Goal: Task Accomplishment & Management: Manage account settings

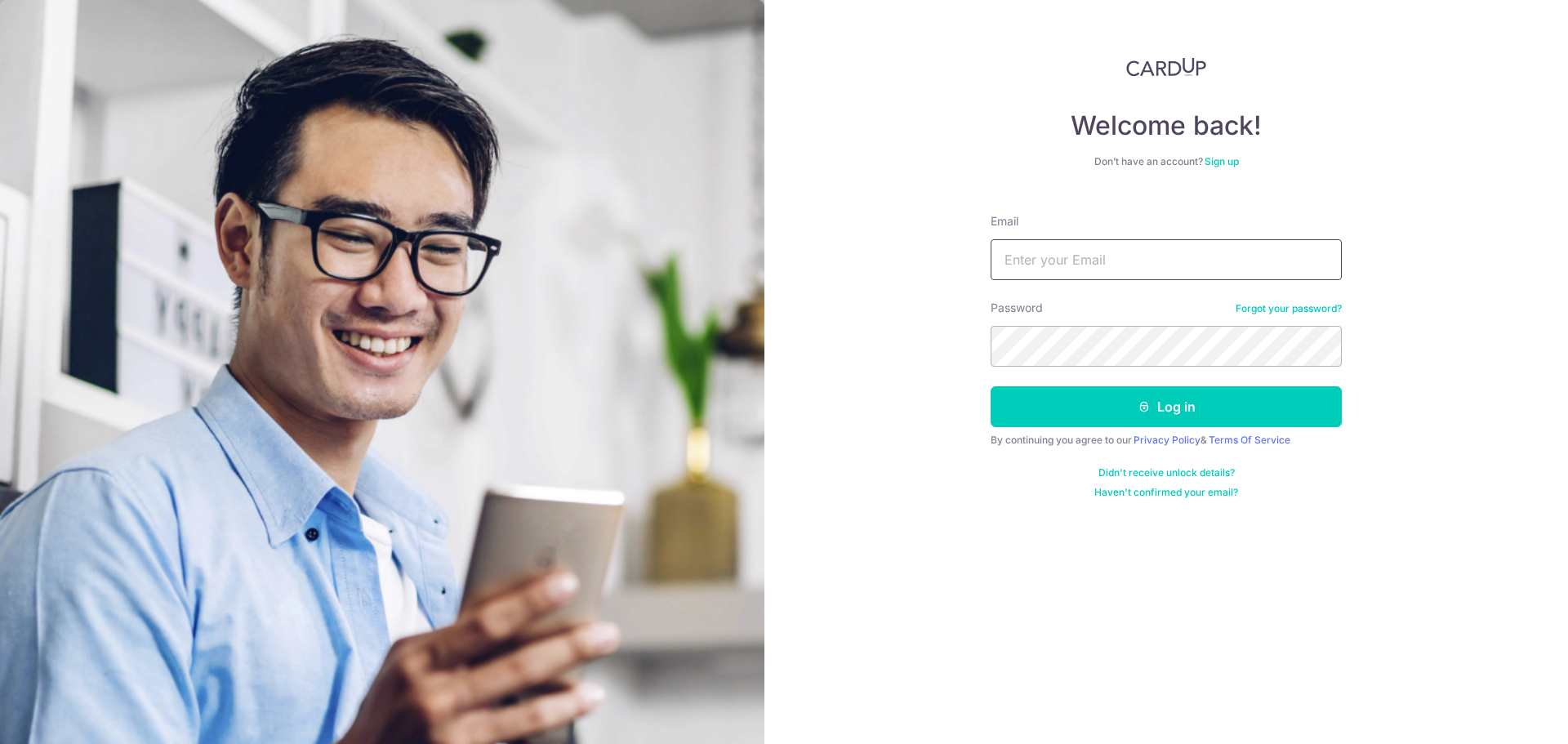
click at [1113, 262] on input "Email" at bounding box center [1166, 259] width 351 height 41
type input "[EMAIL_ADDRESS][DOMAIN_NAME]"
click at [912, 420] on div "Welcome back! Don’t have an account? Sign up Email soren@sinwaglobal.com Passwo…" at bounding box center [1166, 372] width 803 height 744
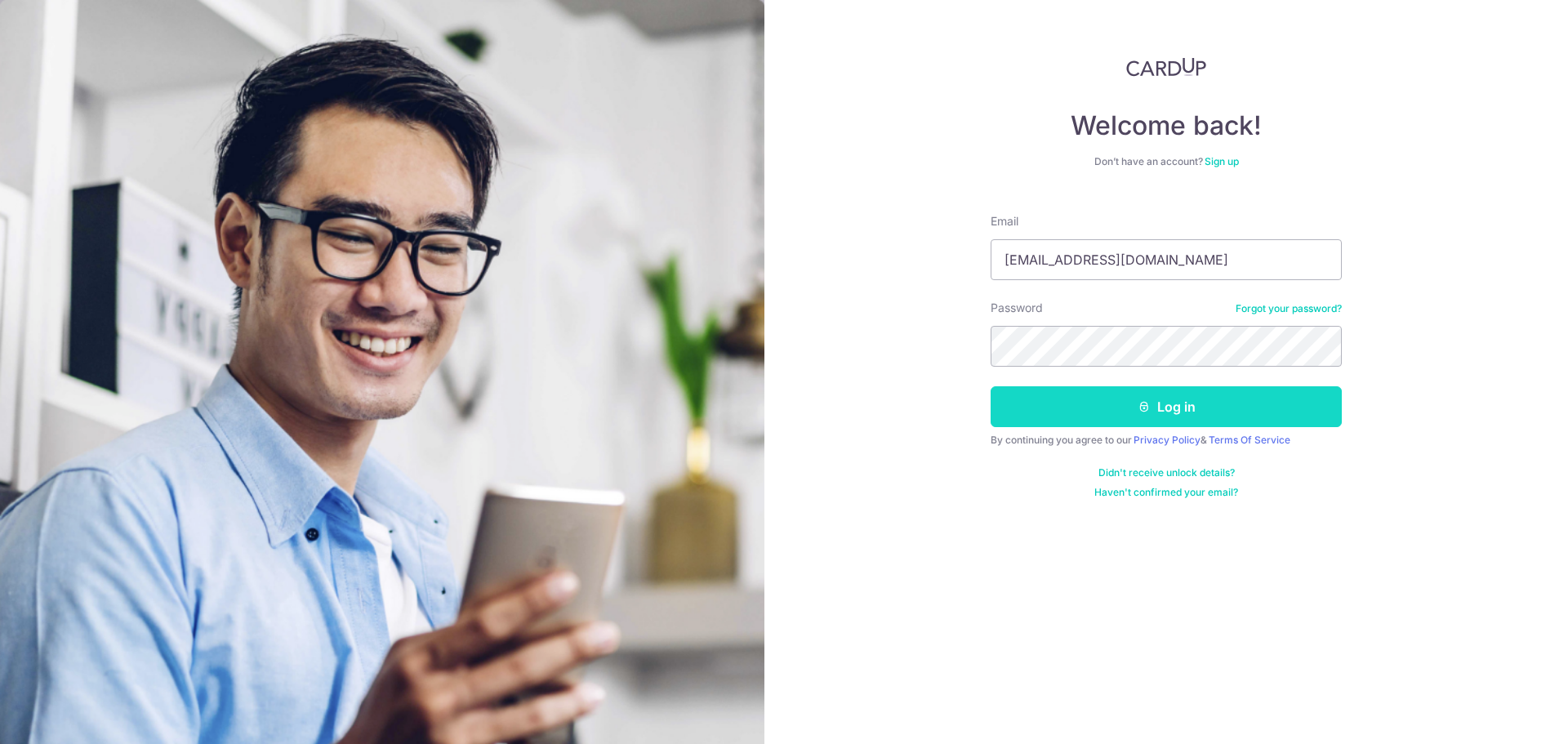
click at [1051, 407] on button "Log in" at bounding box center [1166, 406] width 351 height 41
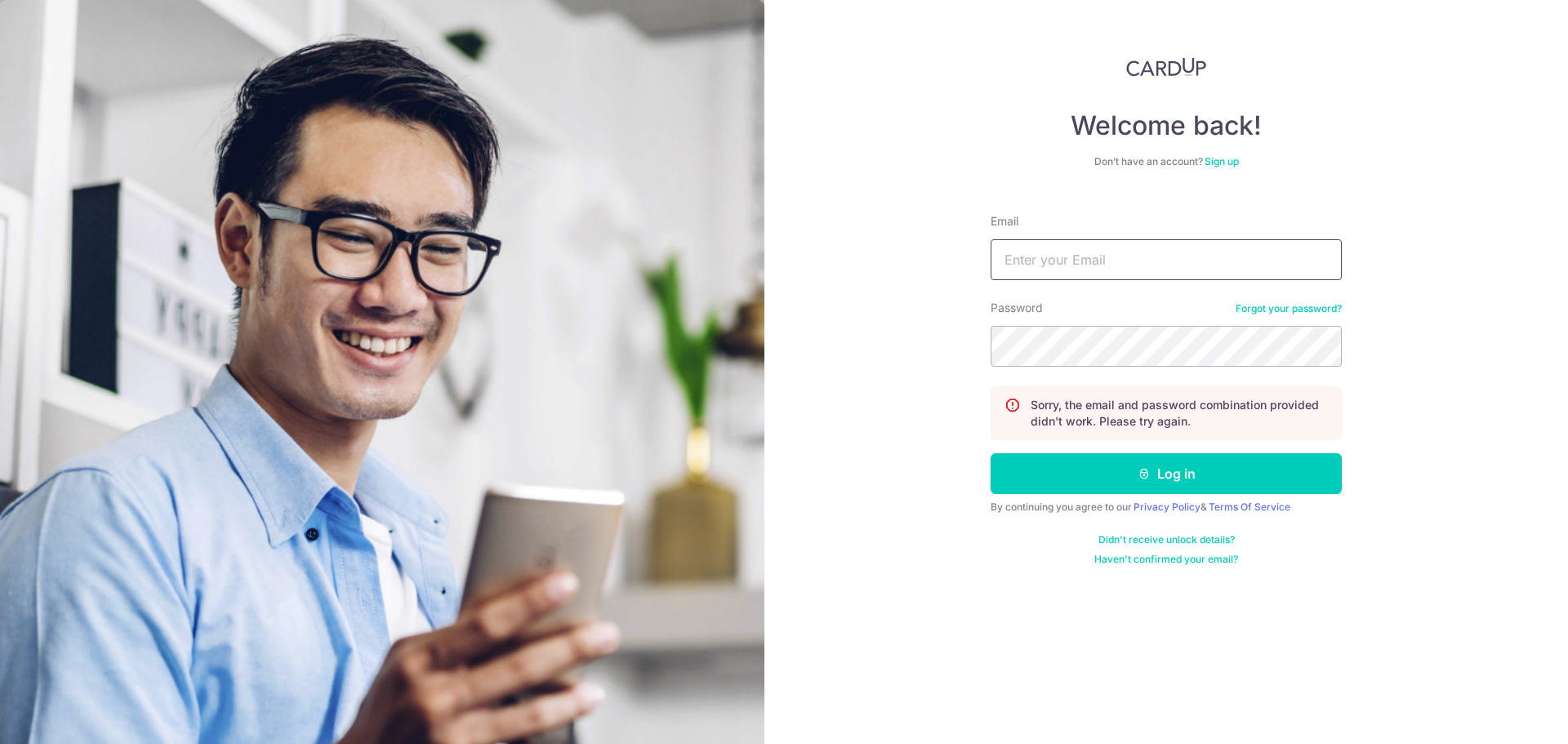
click at [1075, 260] on input "Email" at bounding box center [1166, 259] width 351 height 41
type input "[EMAIL_ADDRESS][DOMAIN_NAME]"
click at [1286, 313] on link "Forgot your password?" at bounding box center [1288, 309] width 106 height 13
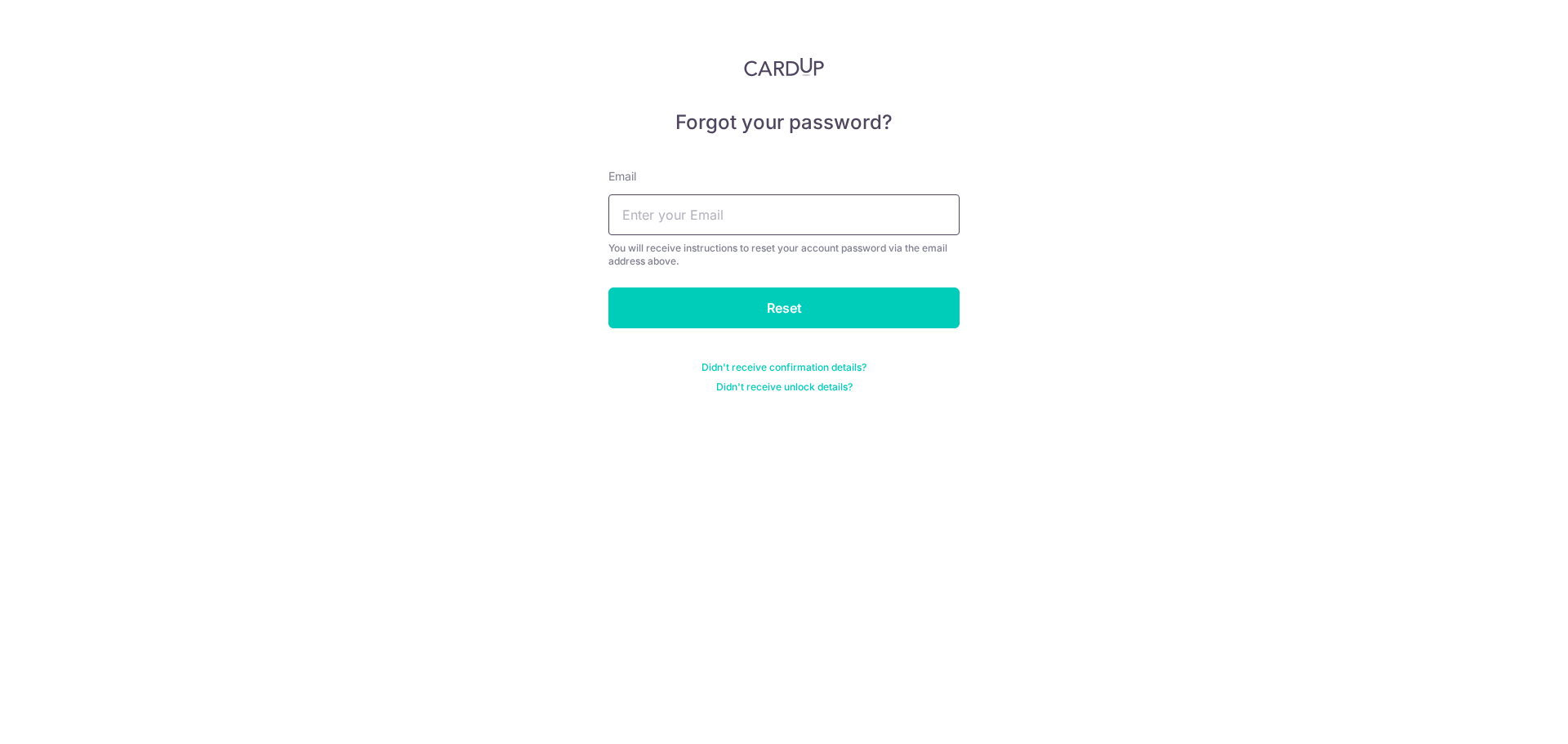
click at [709, 216] on input "text" at bounding box center [784, 214] width 351 height 41
type input "[EMAIL_ADDRESS][DOMAIN_NAME]"
click at [803, 306] on input "Reset" at bounding box center [784, 307] width 351 height 41
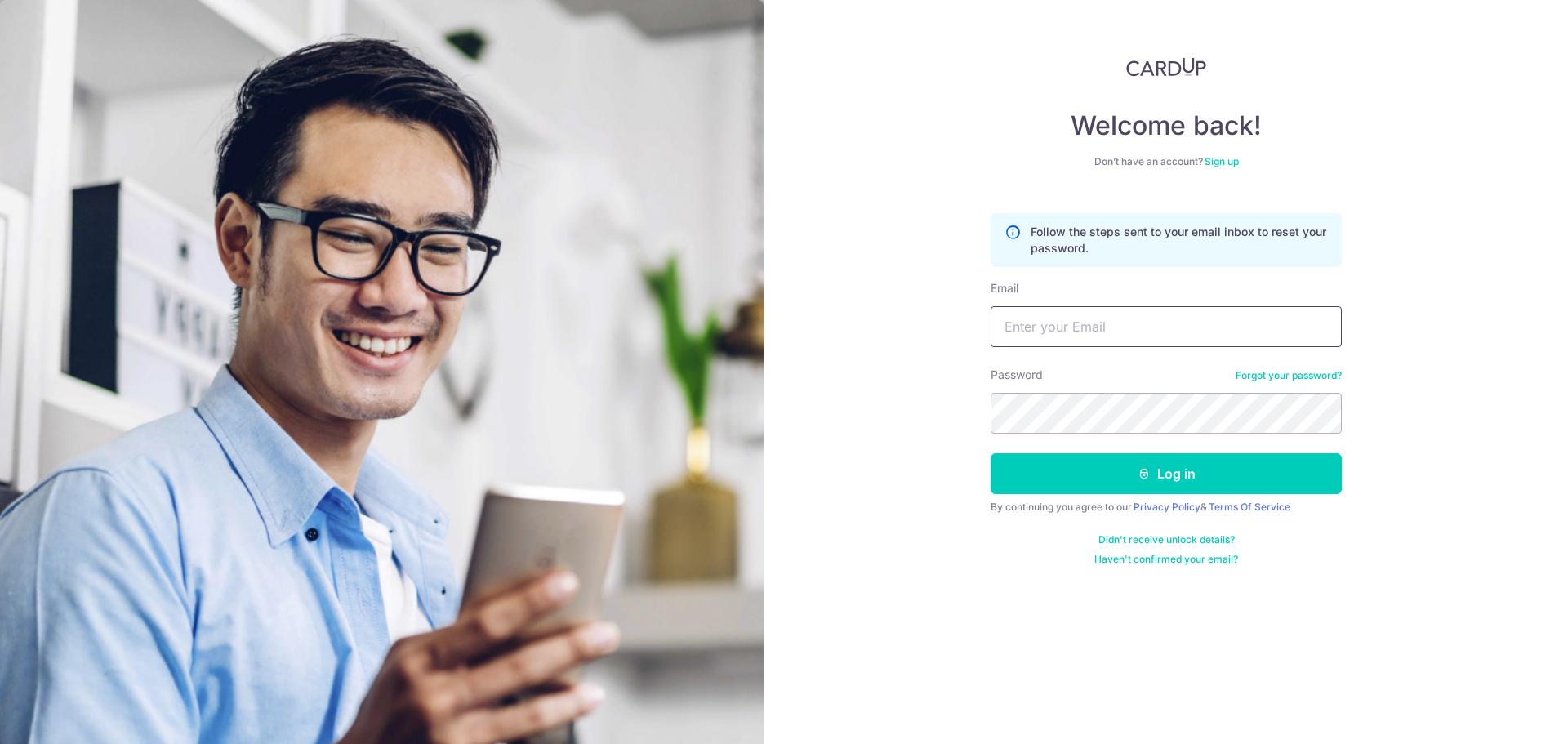
click at [1138, 332] on input "Email" at bounding box center [1166, 326] width 351 height 41
type input "[EMAIL_ADDRESS][DOMAIN_NAME]"
